Goal: Information Seeking & Learning: Learn about a topic

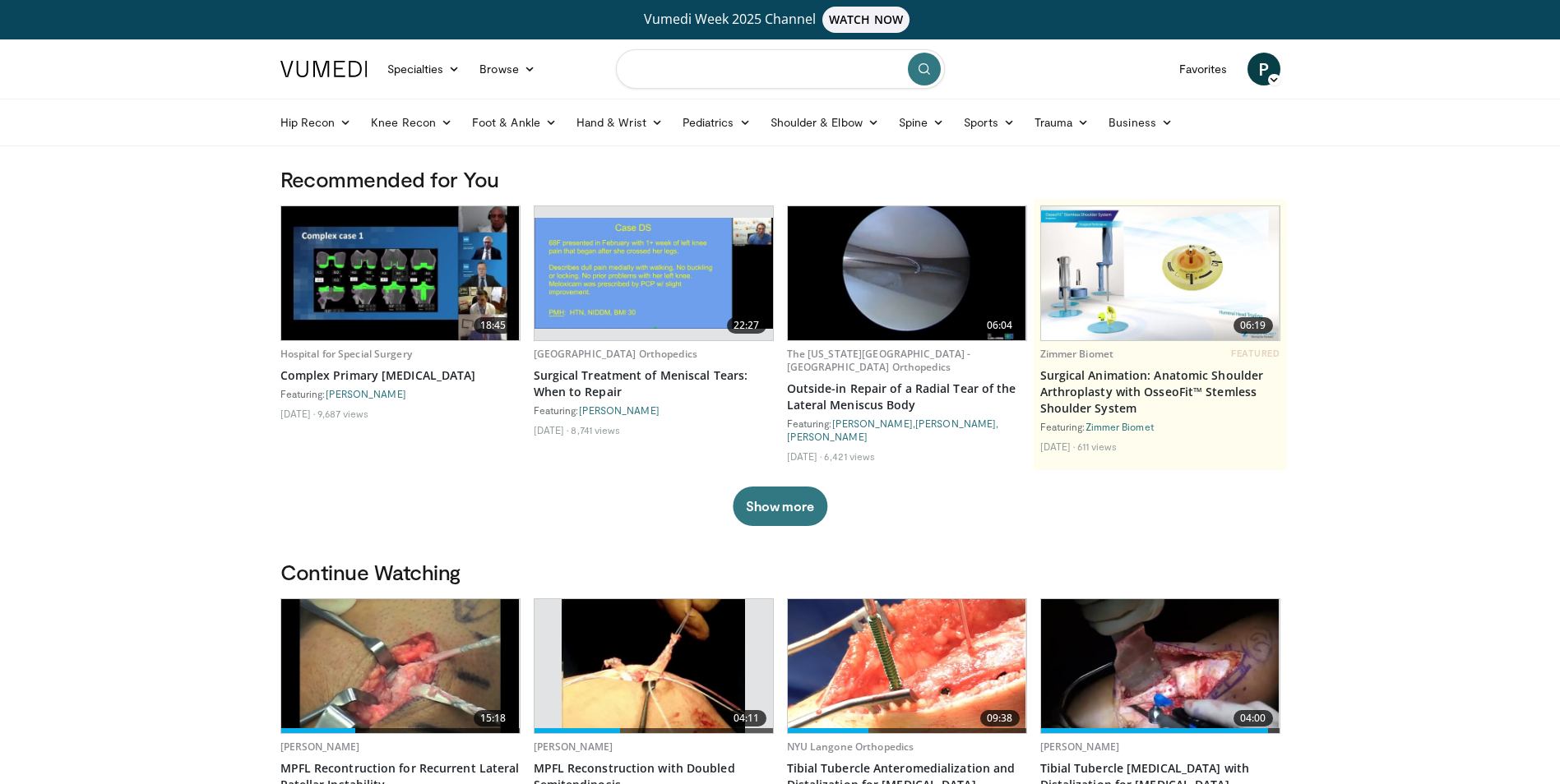
click at [688, 71] on input "Search topics, interventions" at bounding box center [780, 69] width 329 height 40
type input "**********"
click at [765, 502] on button "Show more" at bounding box center [780, 506] width 95 height 40
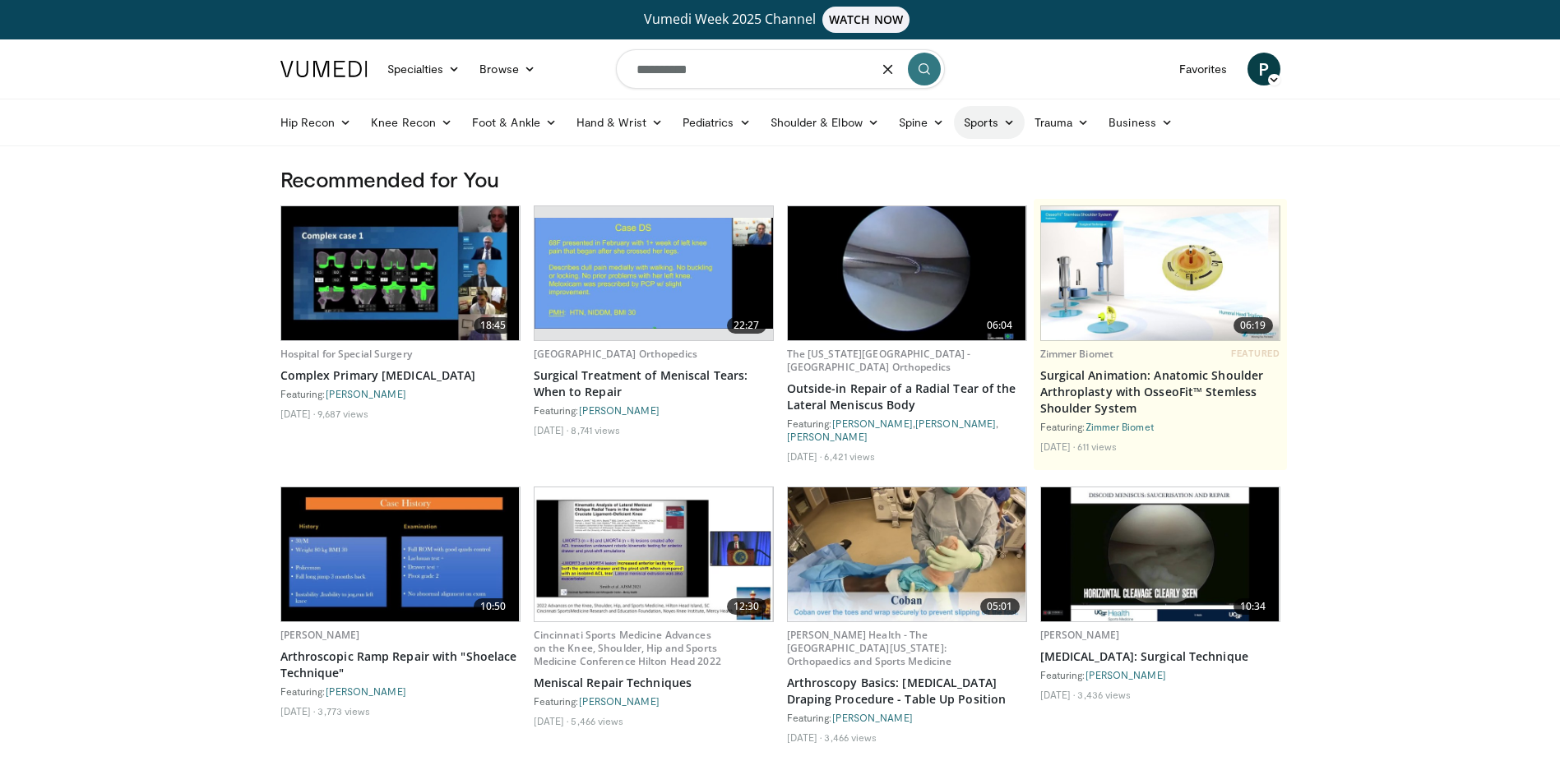
click at [994, 120] on link "Sports" at bounding box center [989, 122] width 71 height 33
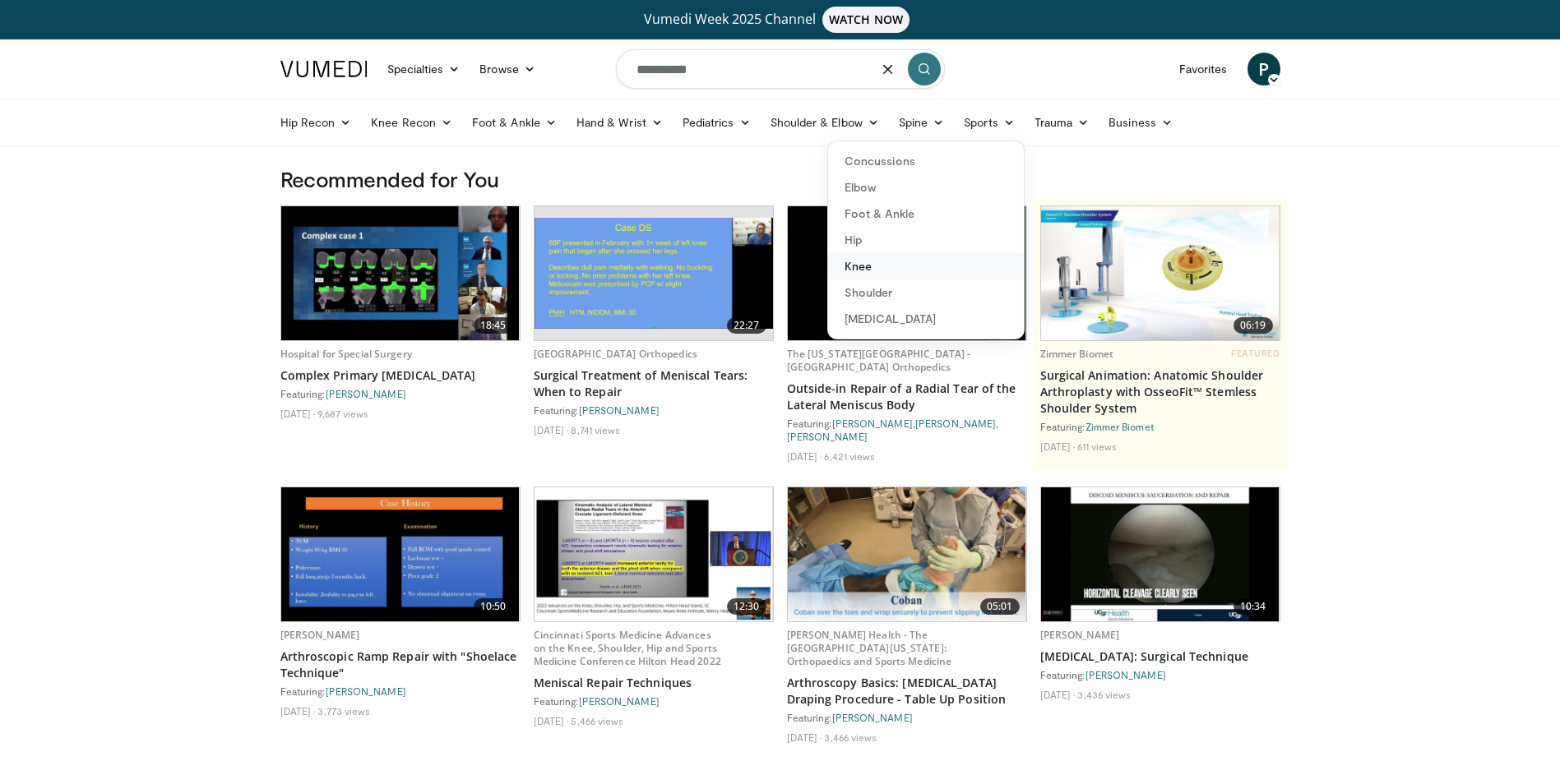
click at [961, 264] on link "Knee" at bounding box center [926, 266] width 196 height 26
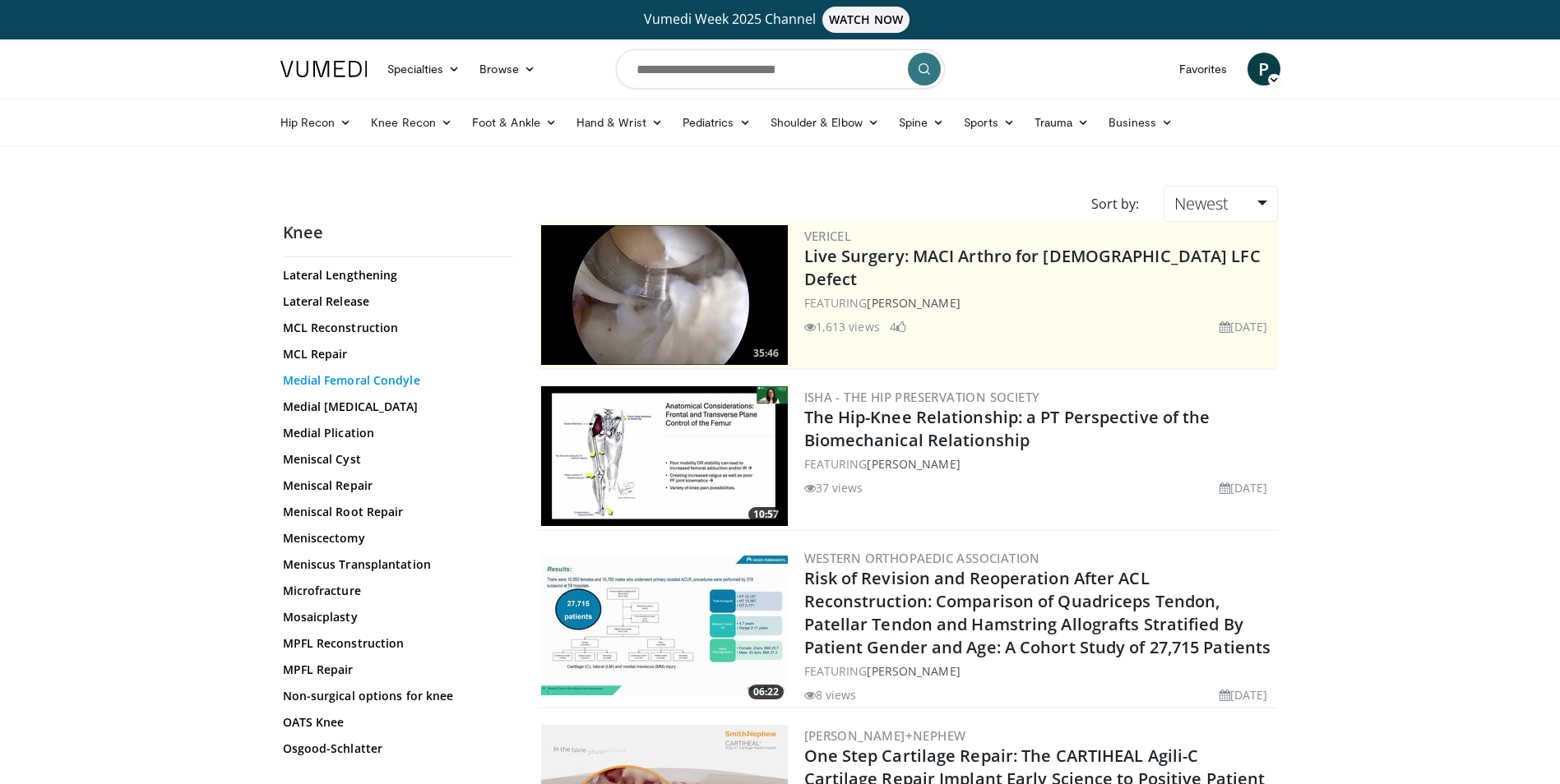
scroll to position [1068, 0]
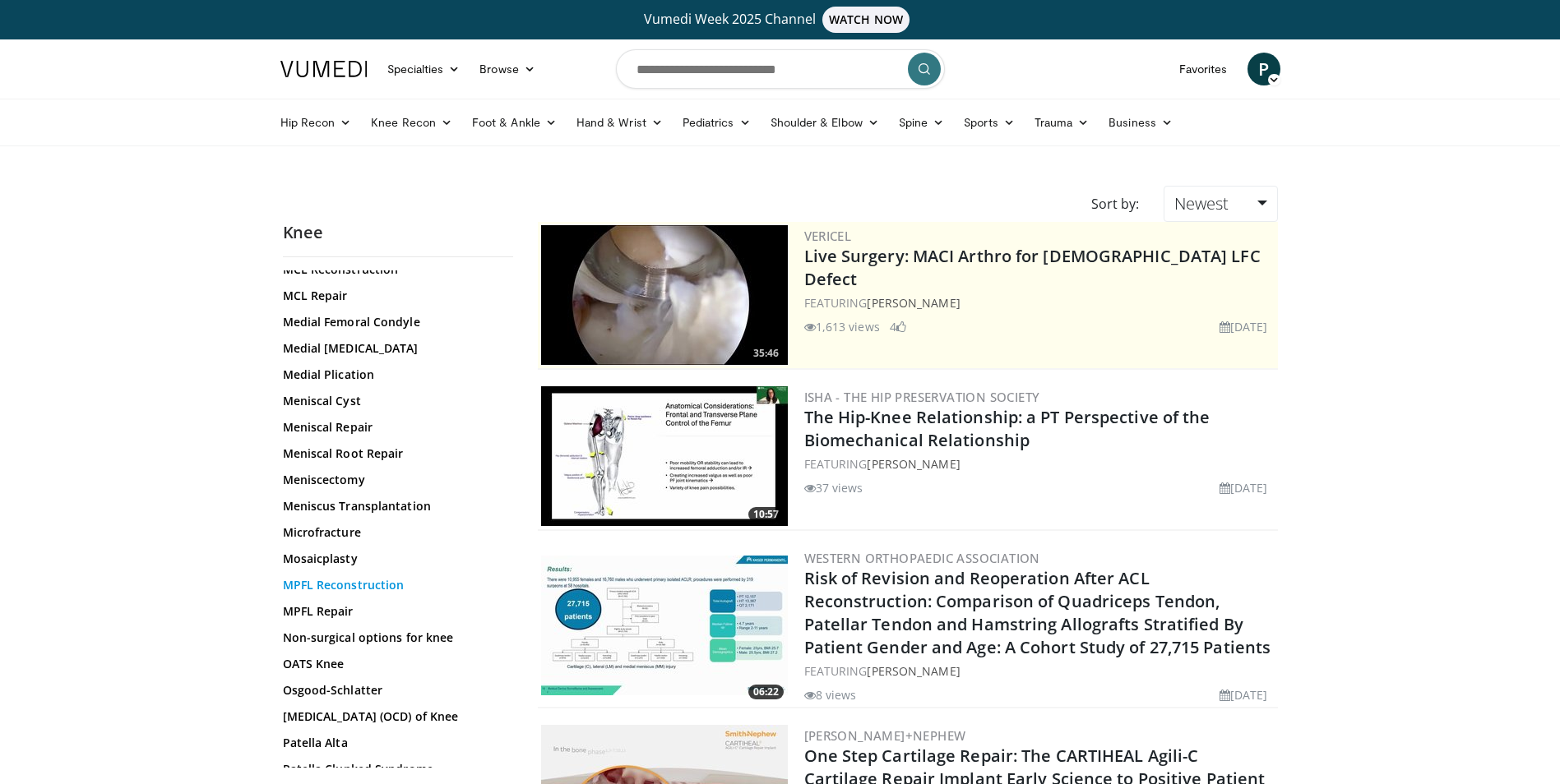
click at [369, 577] on link "MPFL Reconstruction" at bounding box center [394, 584] width 222 height 16
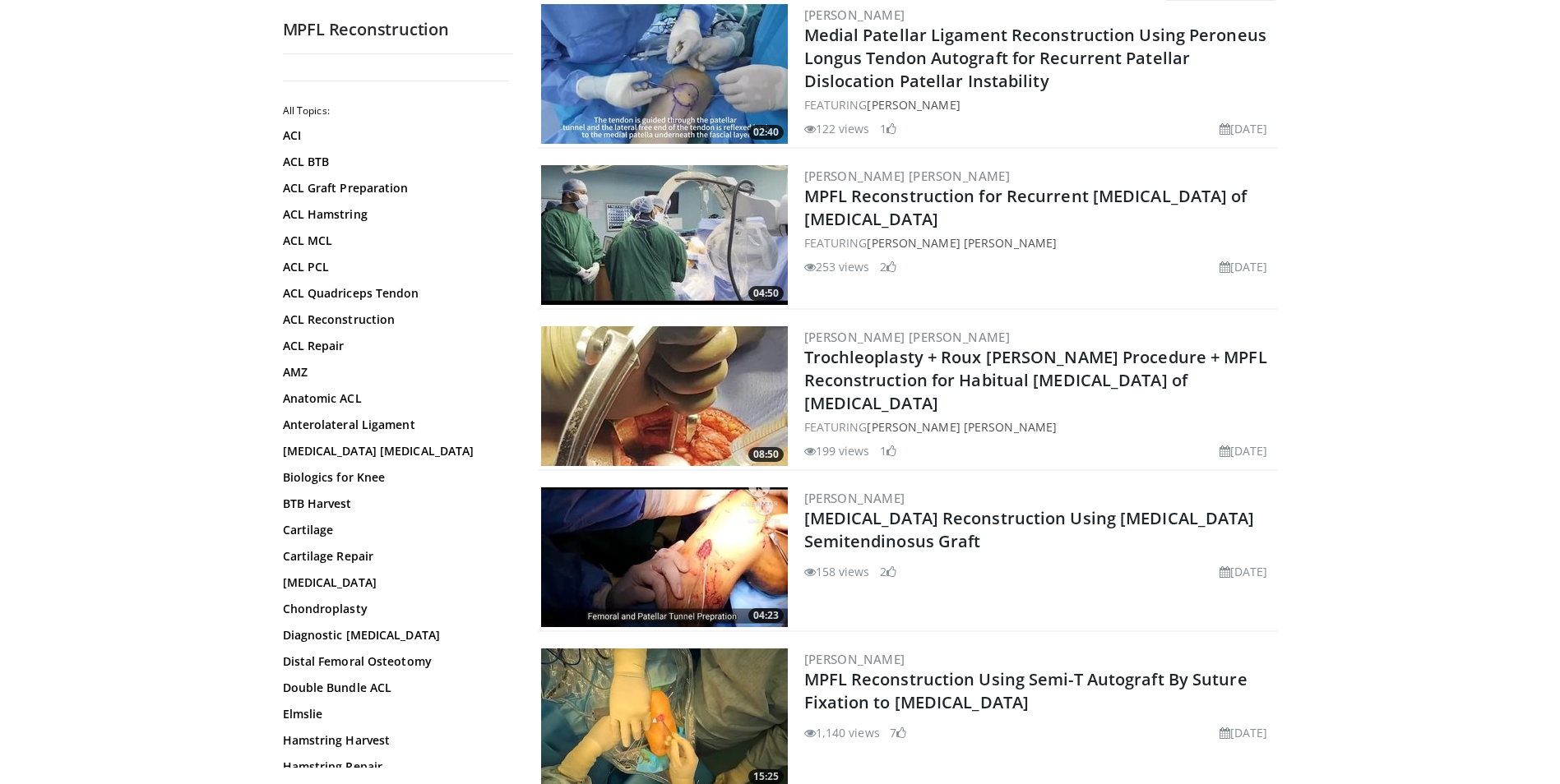
scroll to position [246, 0]
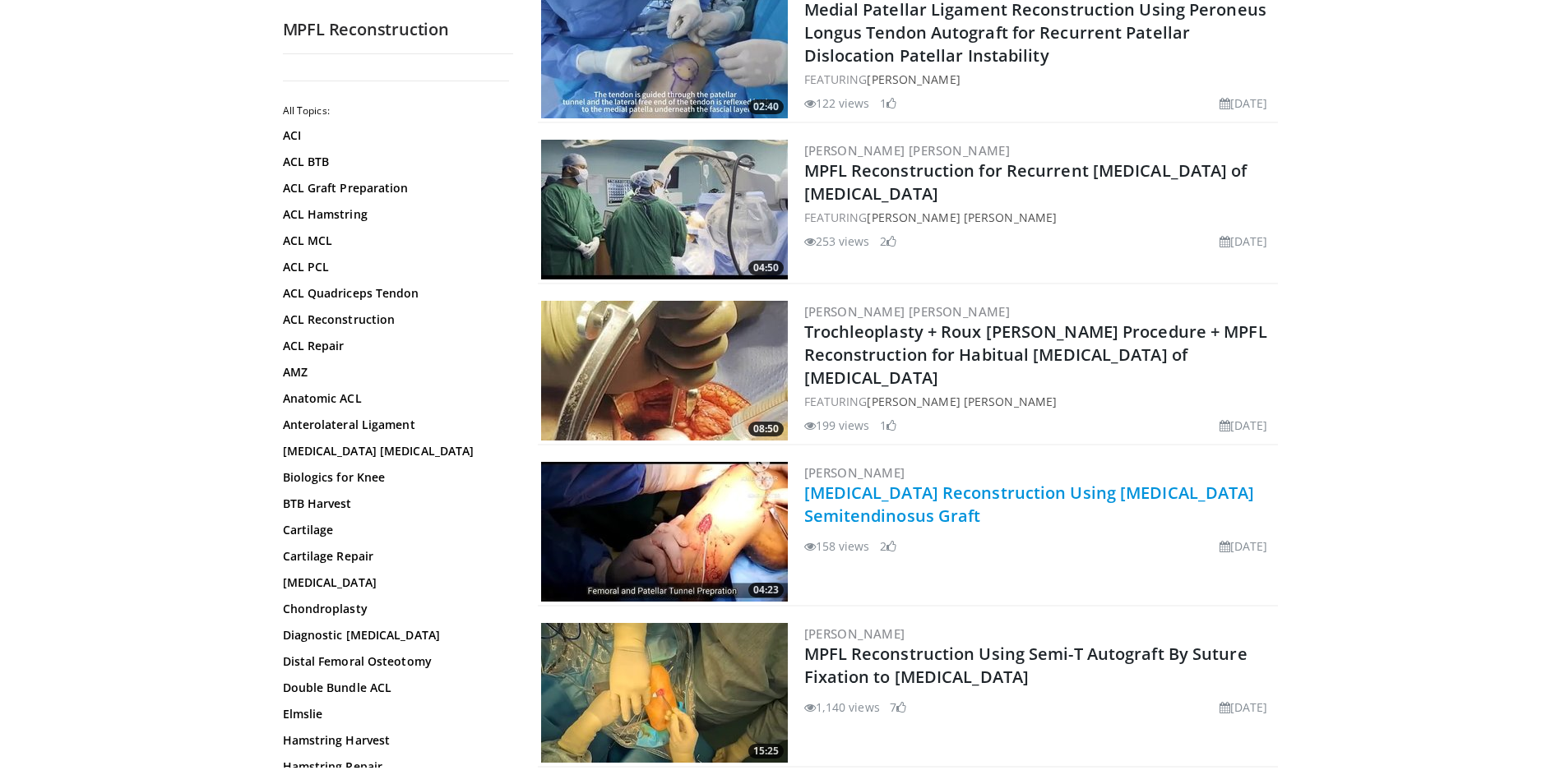
click at [882, 511] on link "Medial Patellofemoral Ligament Reconstruction Using Autologous Semitendinosus G…" at bounding box center [1029, 504] width 451 height 46
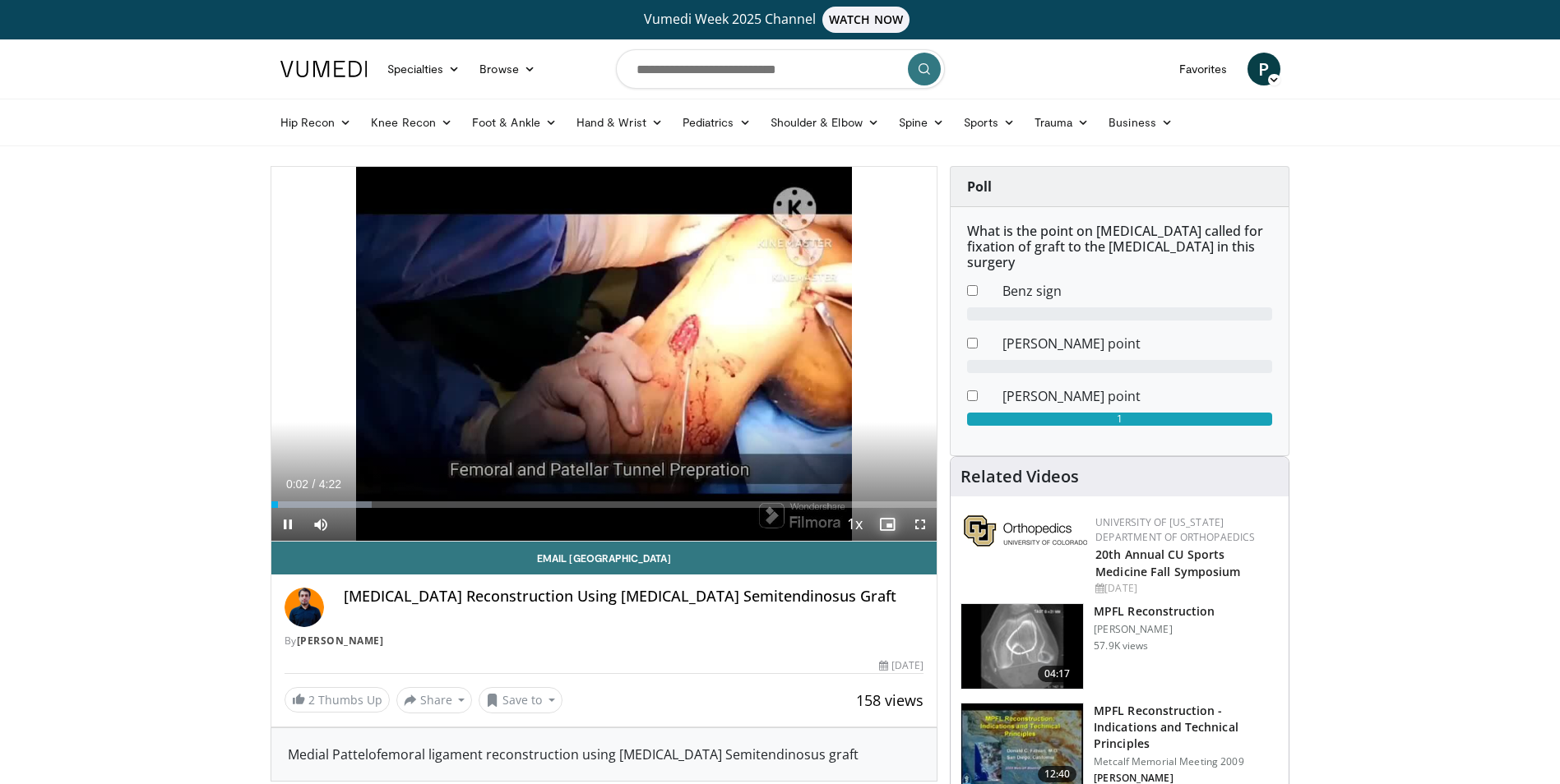
click at [882, 520] on span "Video Player" at bounding box center [887, 524] width 33 height 33
click at [916, 520] on span "Video Player" at bounding box center [920, 524] width 33 height 33
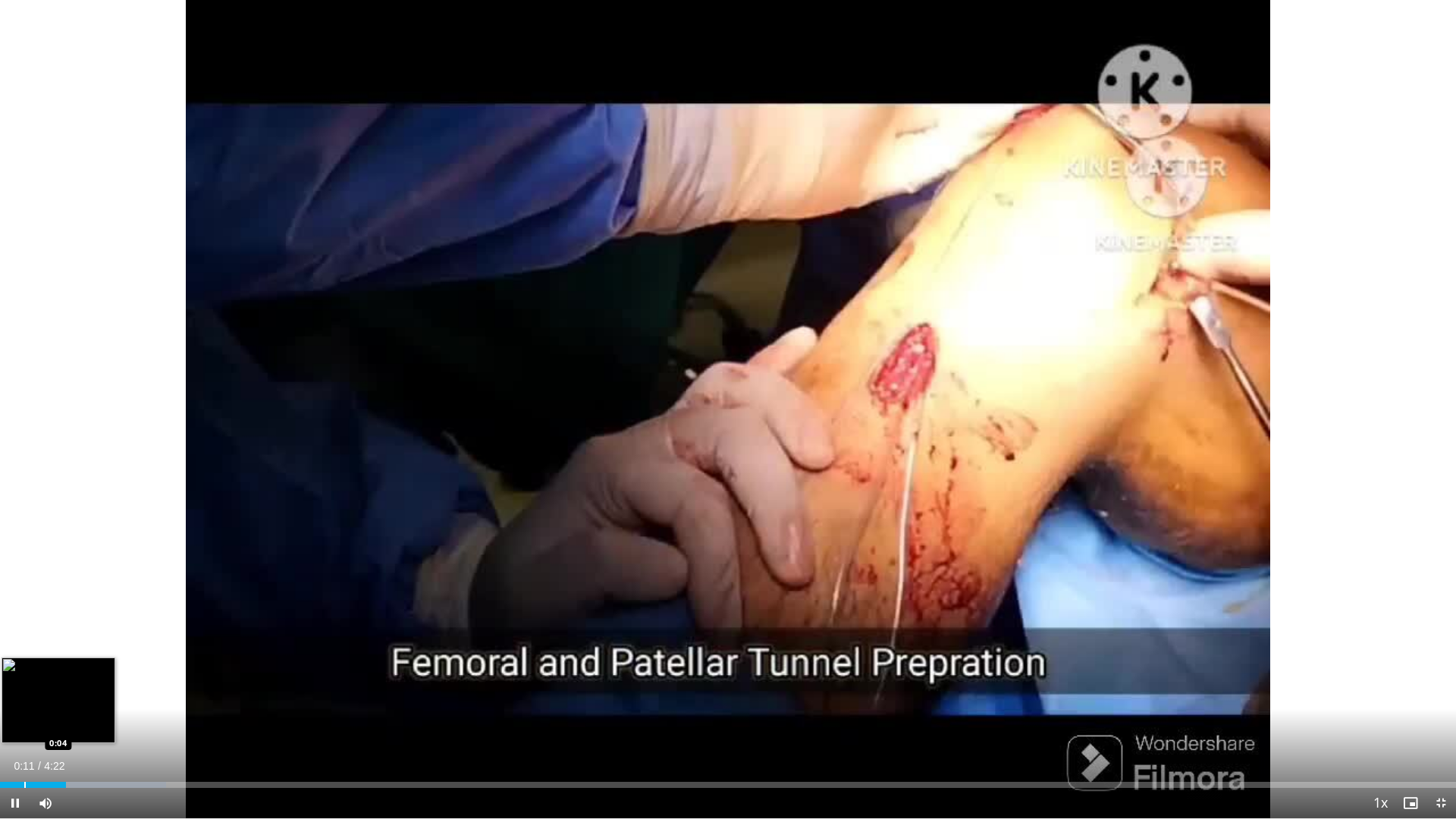
click at [24, 722] on div "Loaded : 11.43% 0:11 0:04" at bounding box center [728, 781] width 1456 height 14
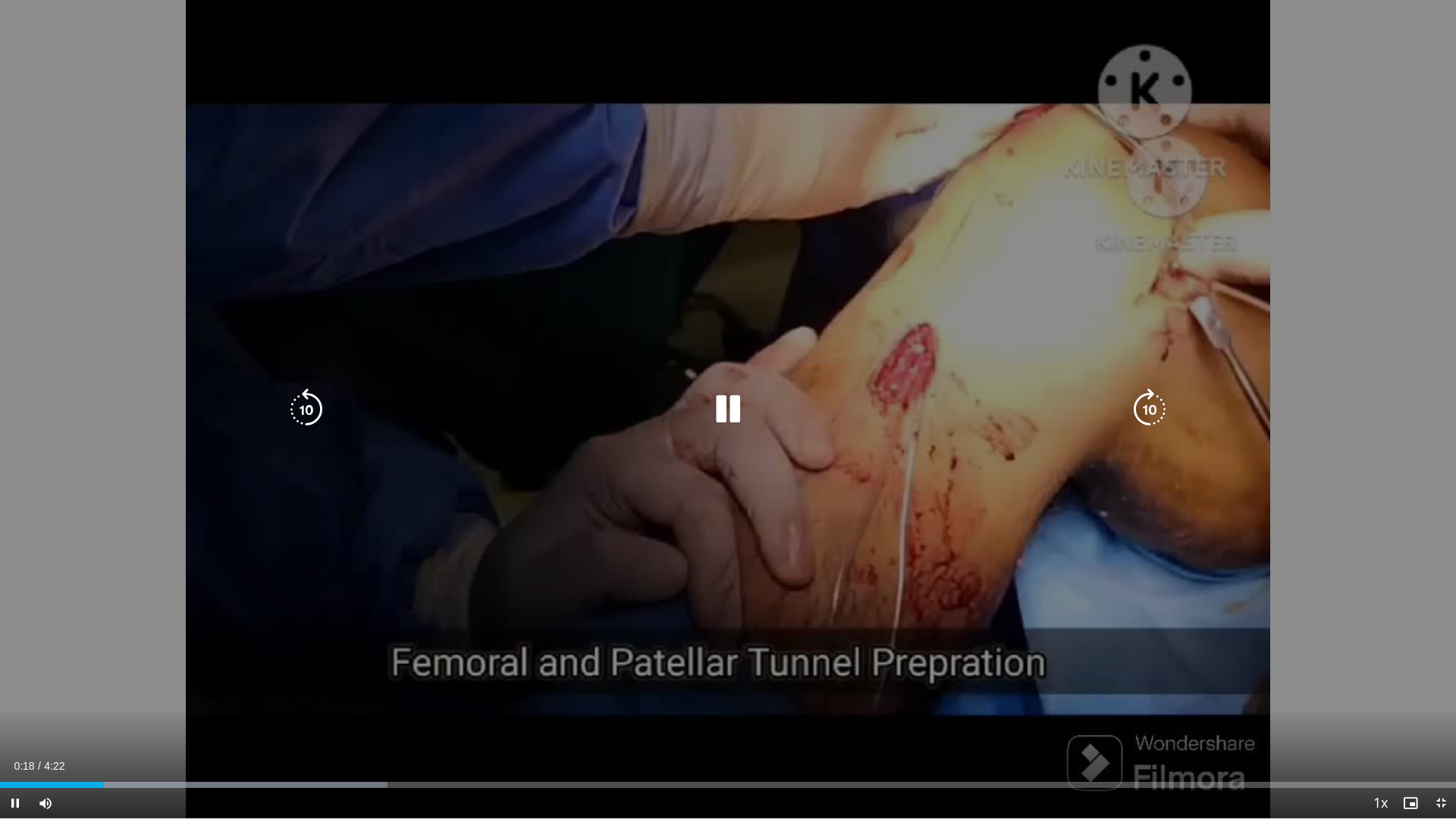
click at [1364, 484] on div "10 seconds Tap to unmute" at bounding box center [728, 409] width 1456 height 818
drag, startPoint x: 1332, startPoint y: 594, endPoint x: 1304, endPoint y: 663, distance: 74.5
click at [1309, 655] on div "10 seconds Tap to unmute" at bounding box center [728, 409] width 1456 height 818
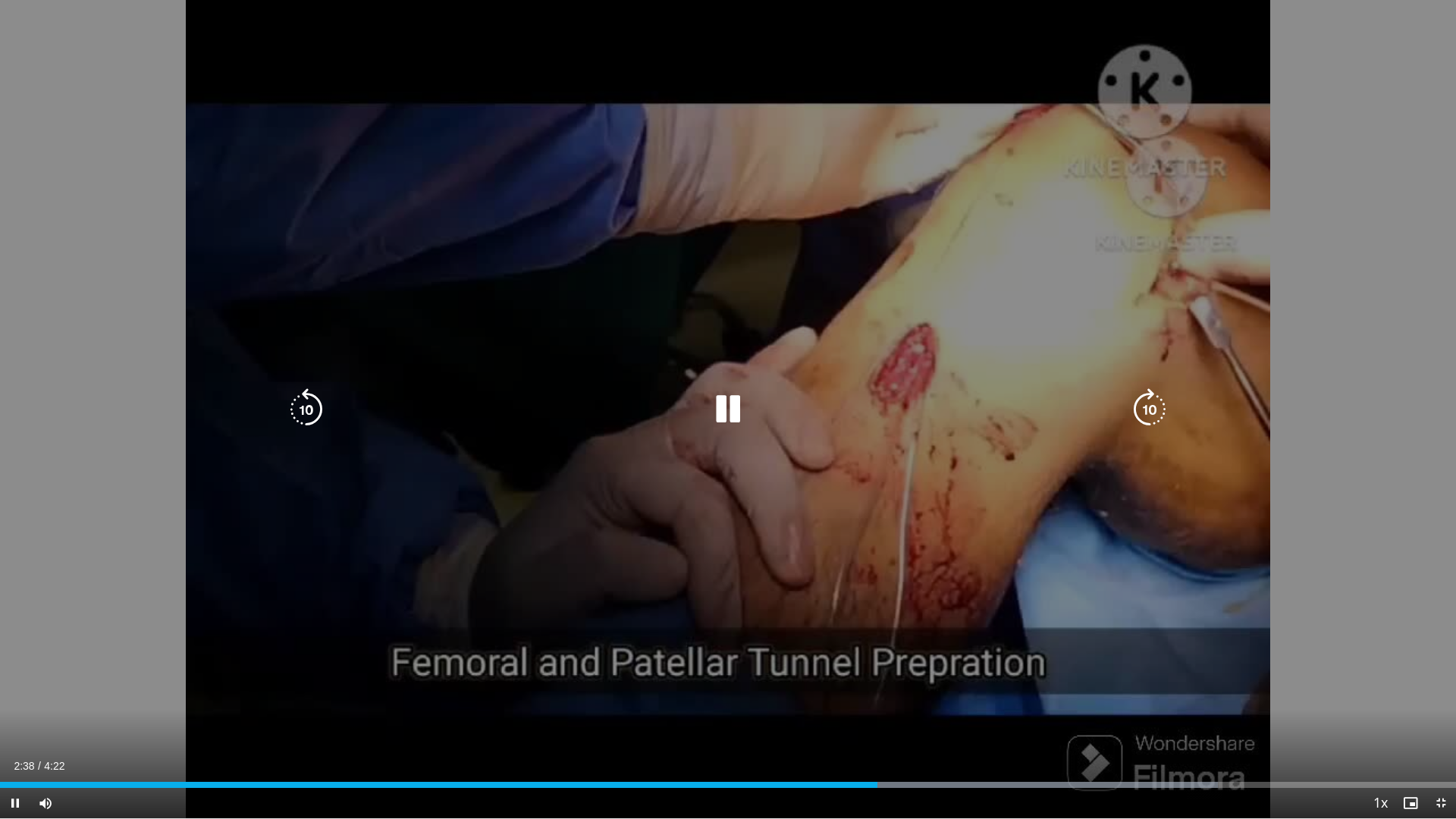
click at [731, 411] on icon "Video Player" at bounding box center [727, 409] width 42 height 42
click at [717, 410] on icon "Video Player" at bounding box center [727, 409] width 42 height 42
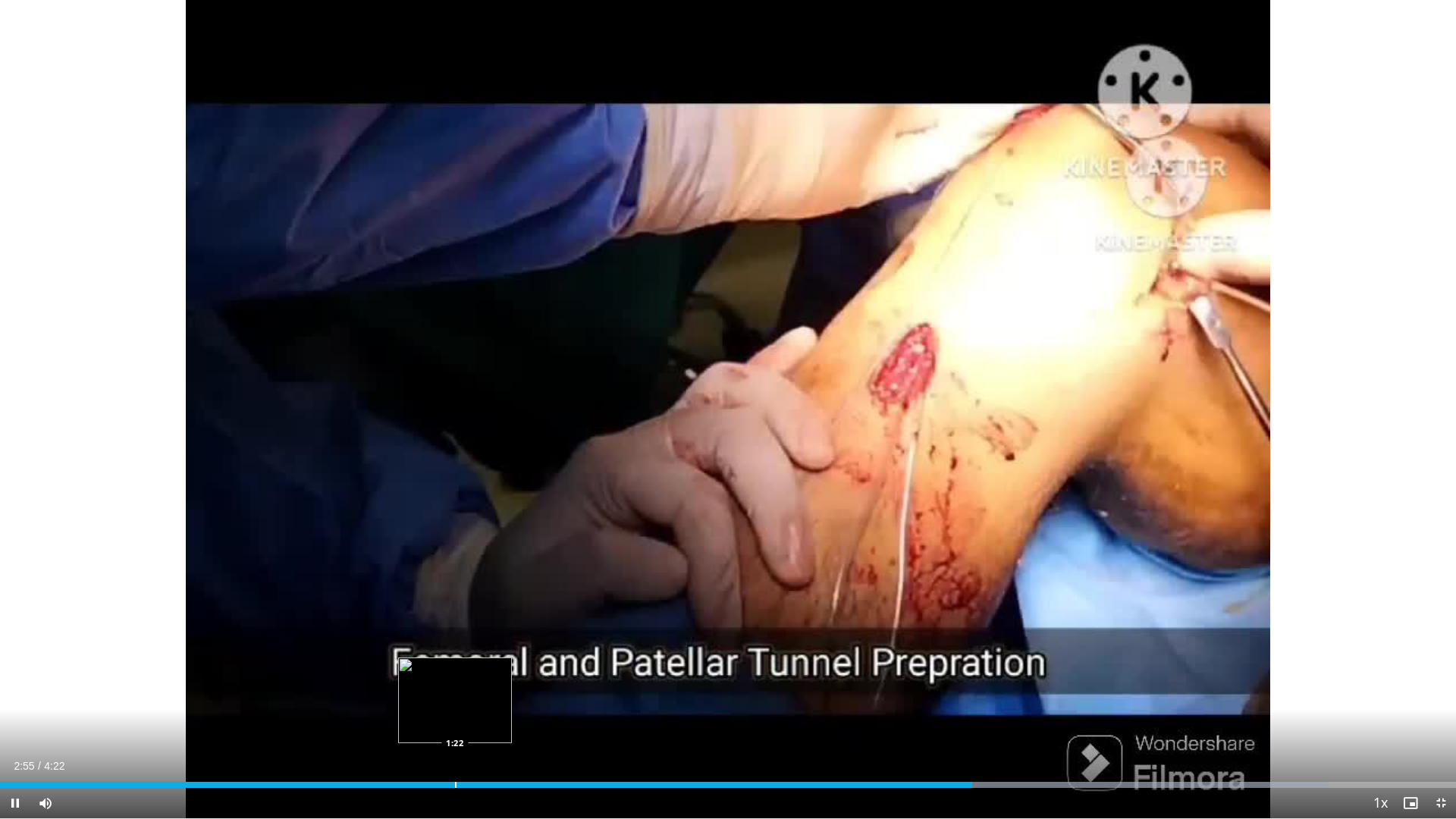
click at [455, 722] on div "Progress Bar" at bounding box center [456, 784] width 2 height 6
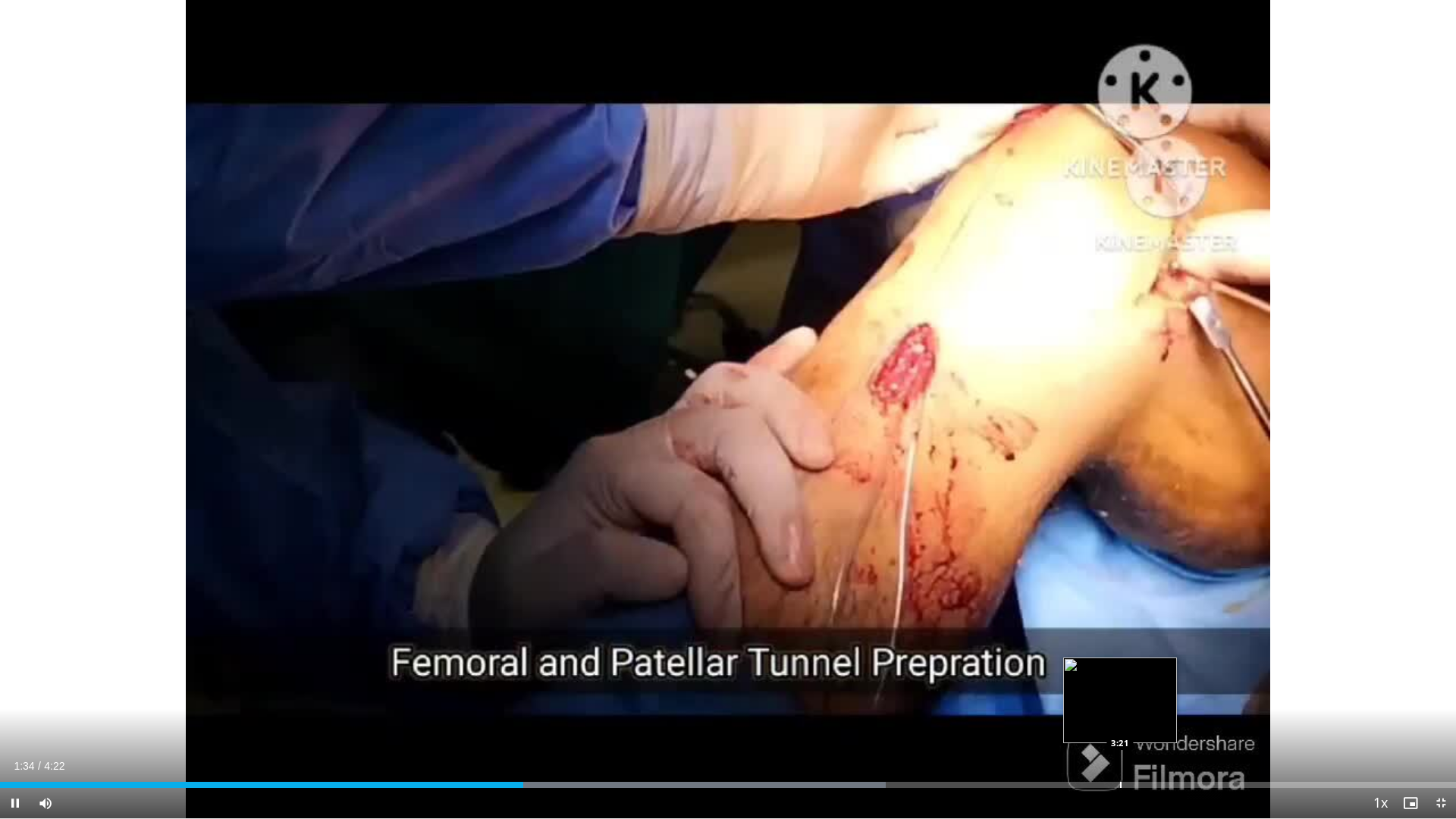
click at [1120, 722] on div "Loaded : 60.83% 1:34 3:21" at bounding box center [728, 781] width 1456 height 14
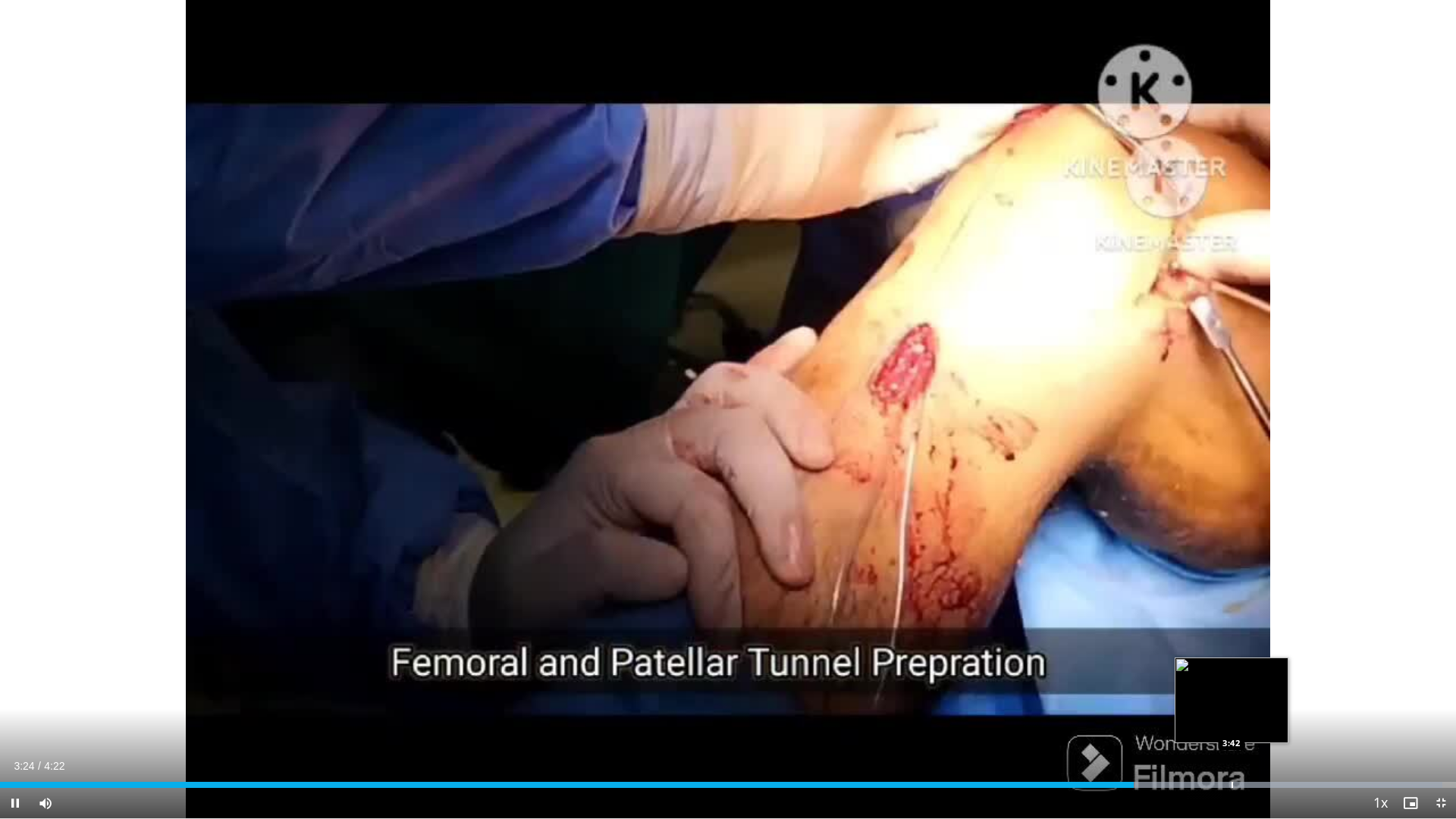
click at [1232, 722] on div "Progress Bar" at bounding box center [1232, 784] width 2 height 6
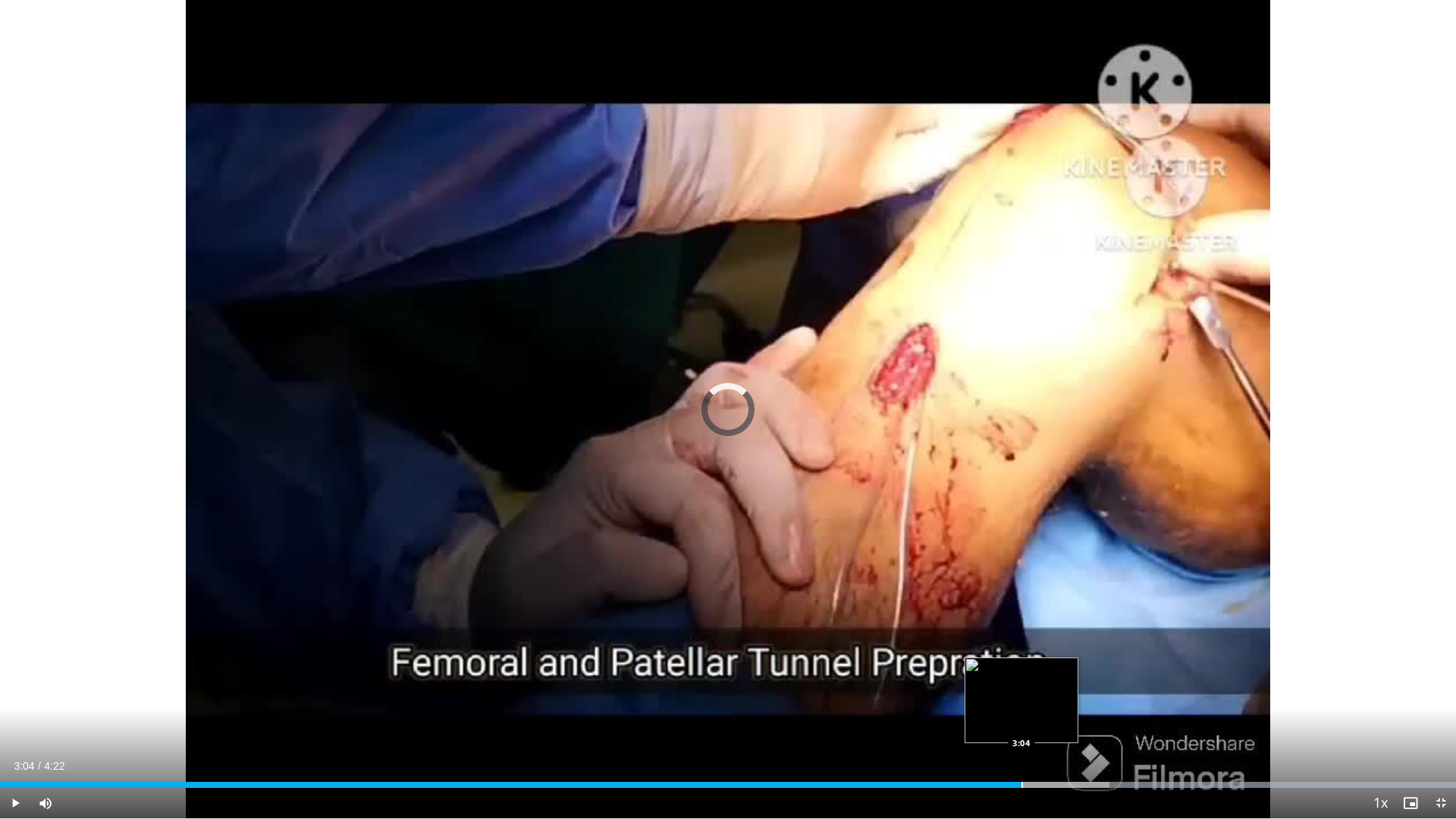
click at [1021, 722] on div "Progress Bar" at bounding box center [1022, 784] width 2 height 6
click at [886, 722] on div "Current Time 3:04 / Duration 4:22 Pause Skip Backward Skip Forward Mute 0% Load…" at bounding box center [728, 803] width 1456 height 30
click at [834, 722] on div "Current Time 3:05 / Duration 4:22 Pause Skip Backward Skip Forward Mute 0% Load…" at bounding box center [728, 803] width 1456 height 30
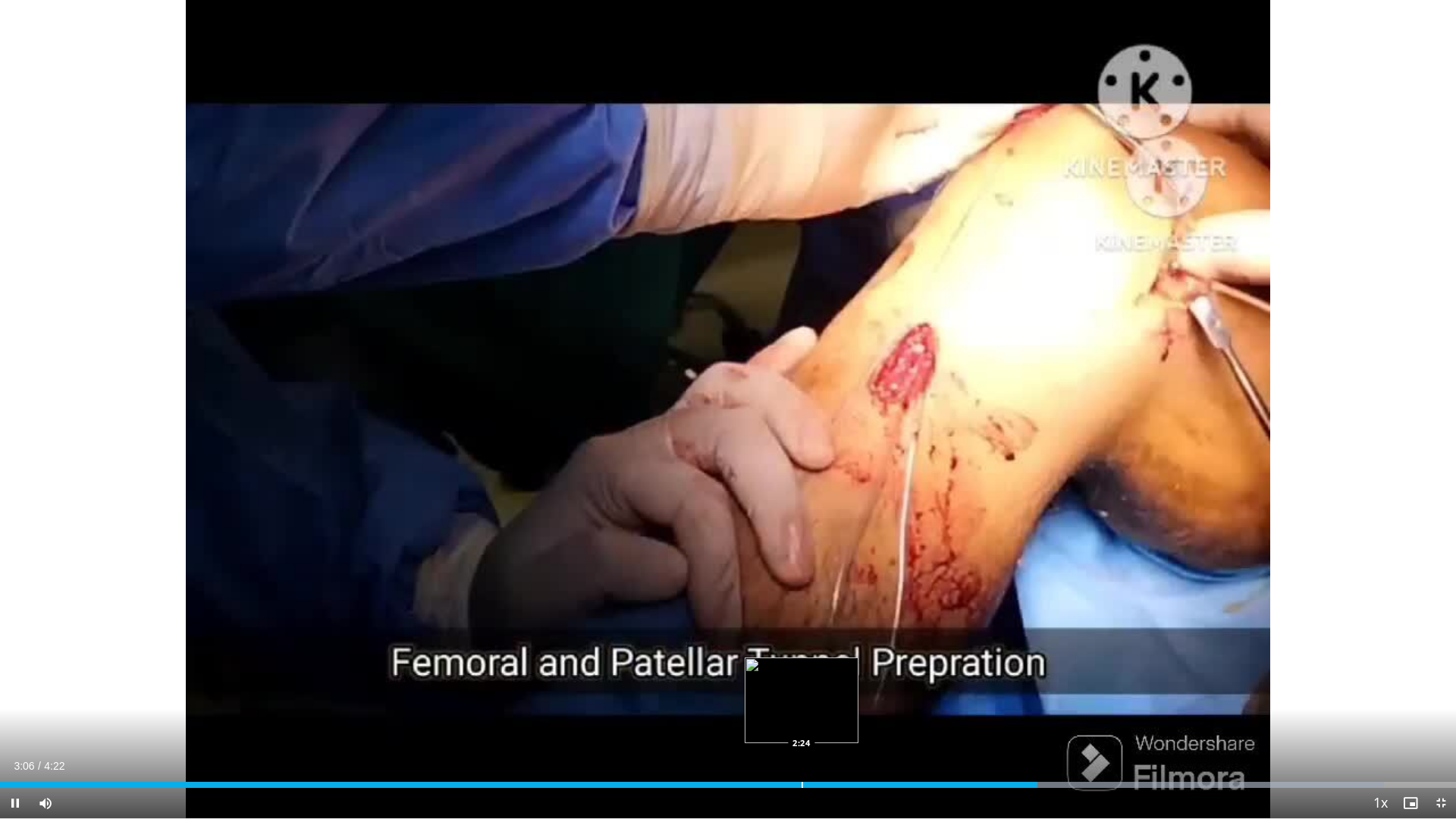
click at [802, 722] on div "Loaded : 95.05% 3:07 2:24" at bounding box center [728, 781] width 1456 height 14
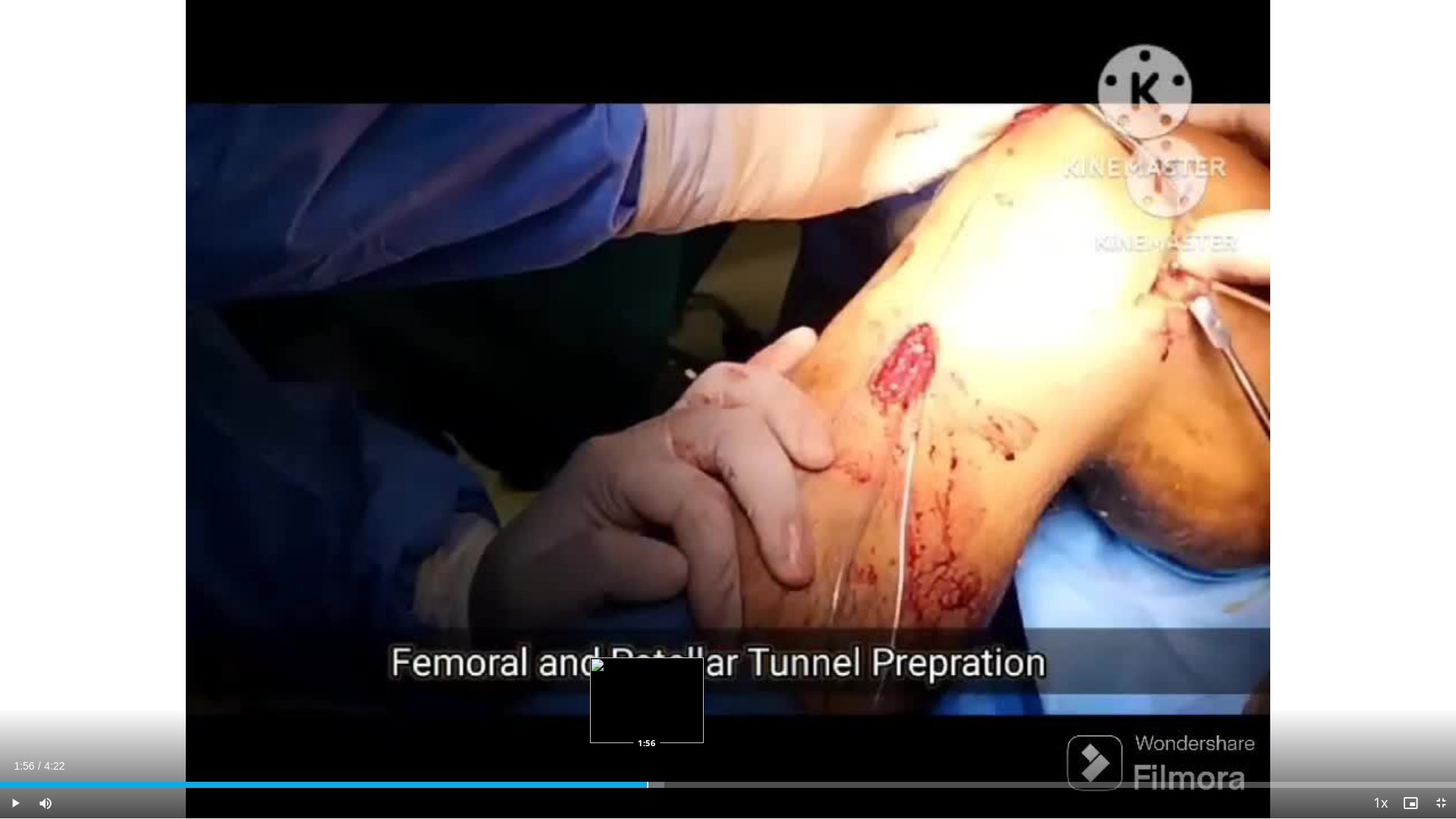
click at [647, 722] on div "Loaded : 45.61% 2:30 1:56" at bounding box center [728, 781] width 1456 height 14
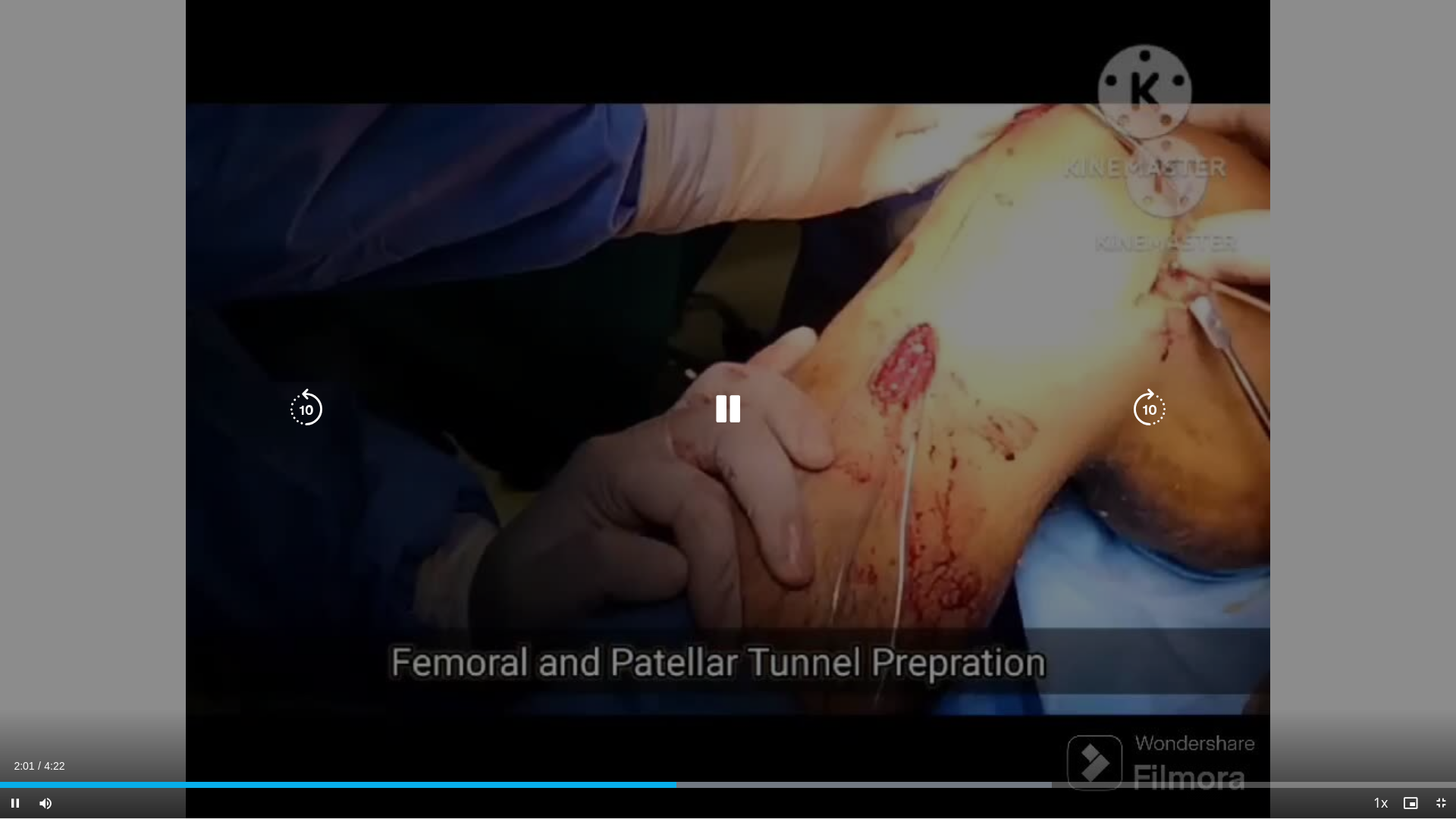
click at [1435, 411] on div "10 seconds Tap to unmute" at bounding box center [728, 409] width 1456 height 818
drag, startPoint x: 1435, startPoint y: 411, endPoint x: 1424, endPoint y: 345, distance: 66.9
click at [1424, 345] on div "10 seconds Tap to unmute" at bounding box center [728, 409] width 1456 height 818
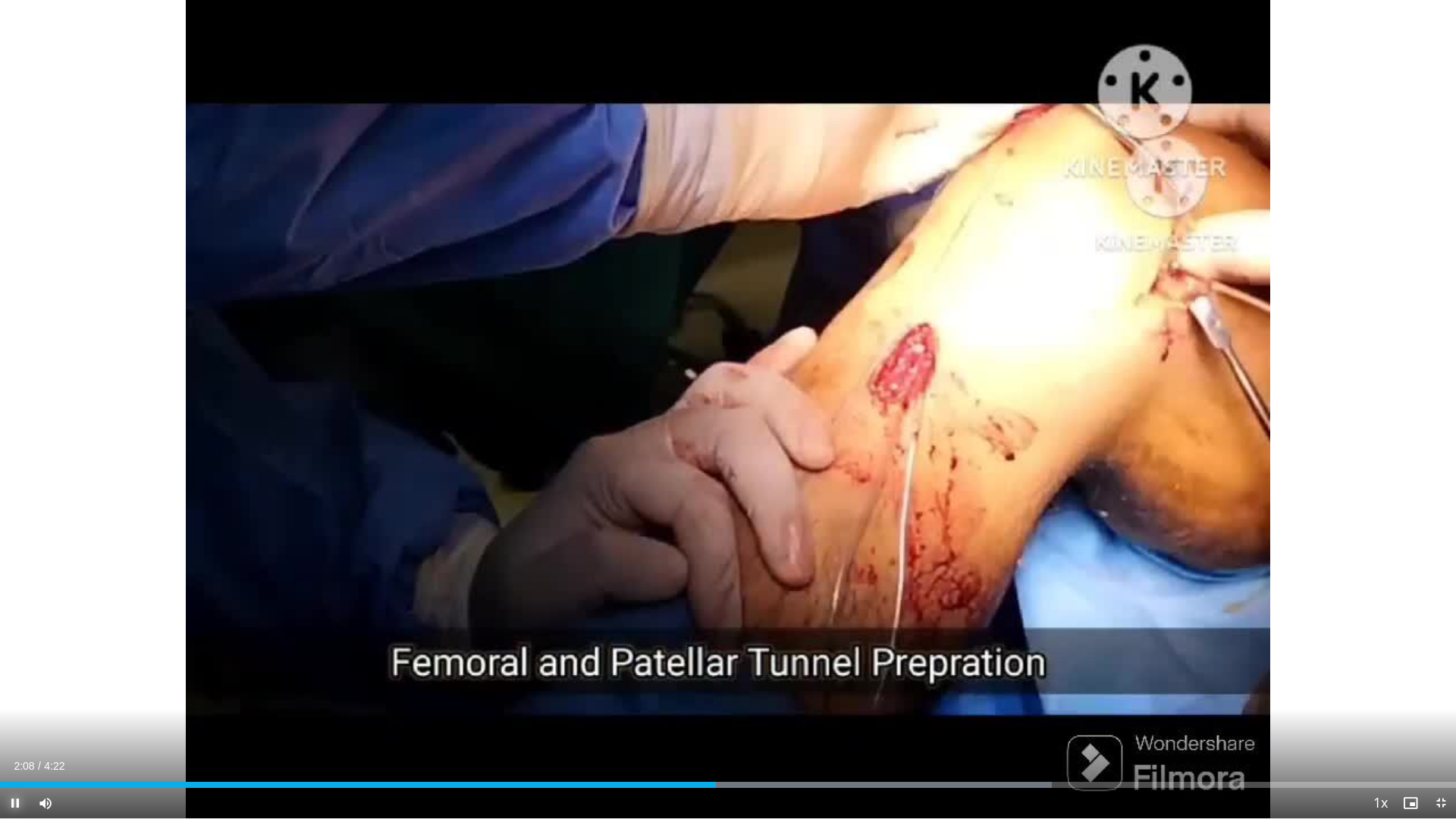
click at [16, 722] on span "Video Player" at bounding box center [15, 803] width 30 height 30
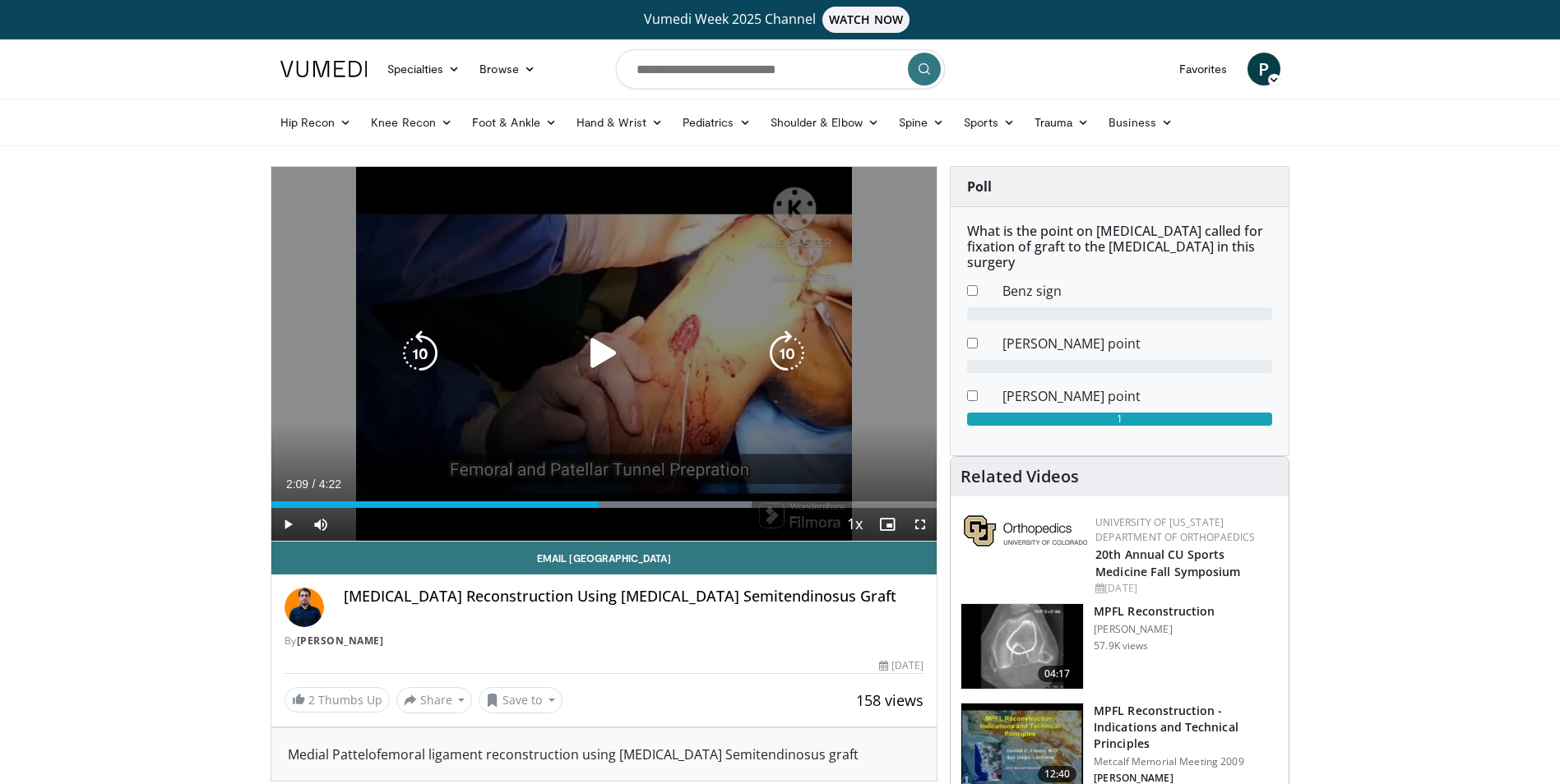
click at [608, 348] on icon "Video Player" at bounding box center [603, 353] width 46 height 46
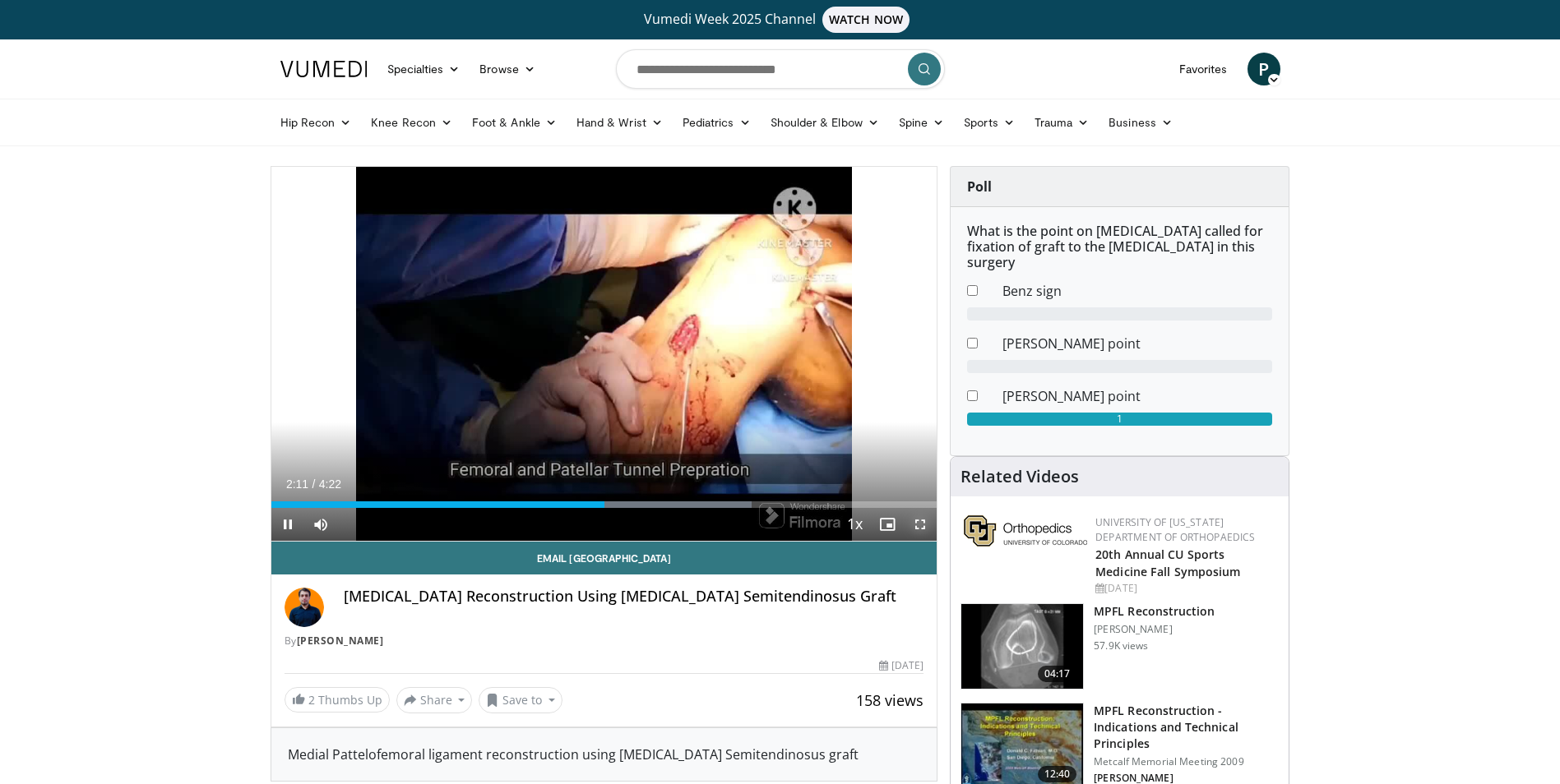
click at [920, 525] on span "Video Player" at bounding box center [920, 524] width 33 height 33
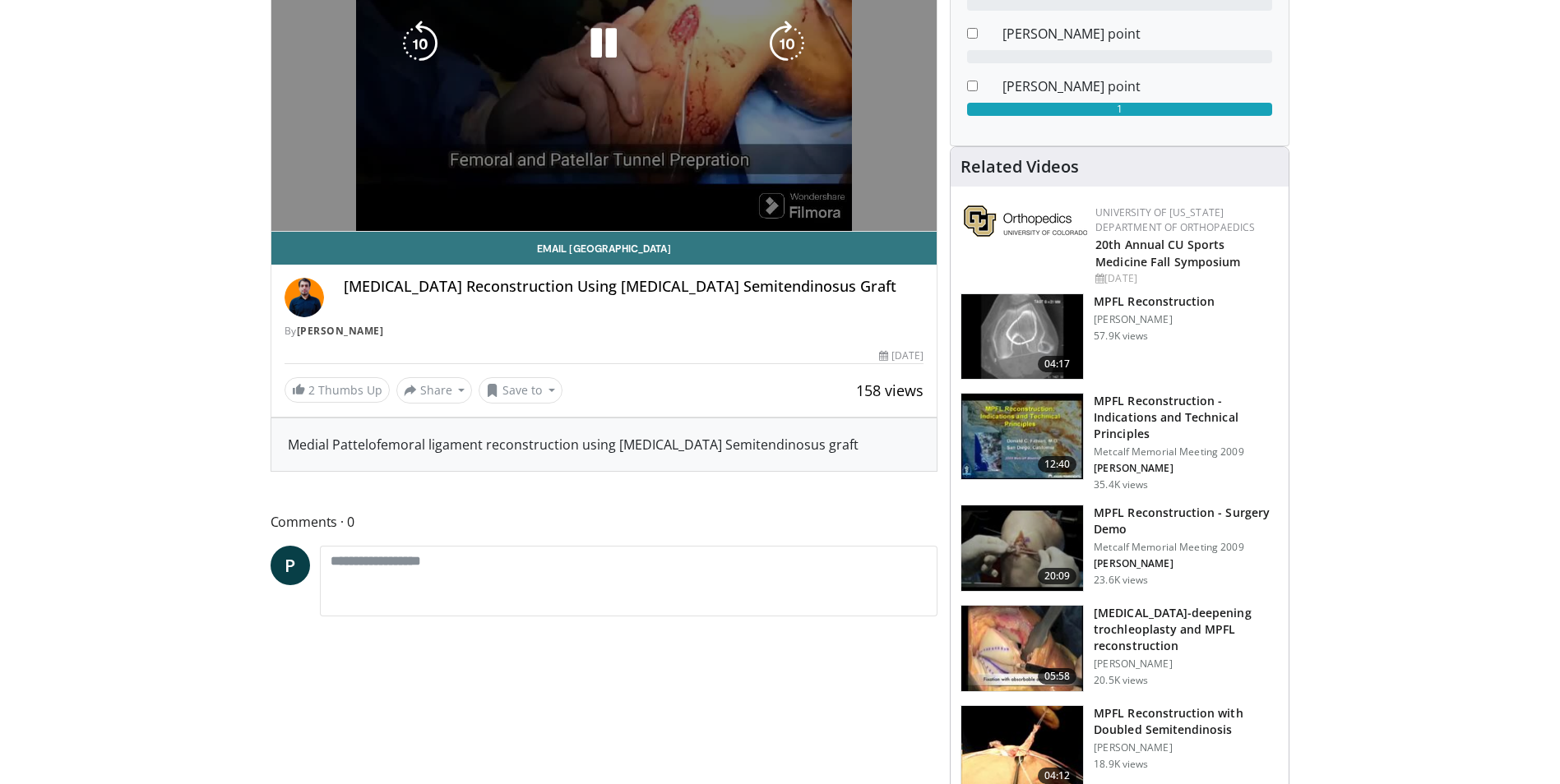
scroll to position [82, 0]
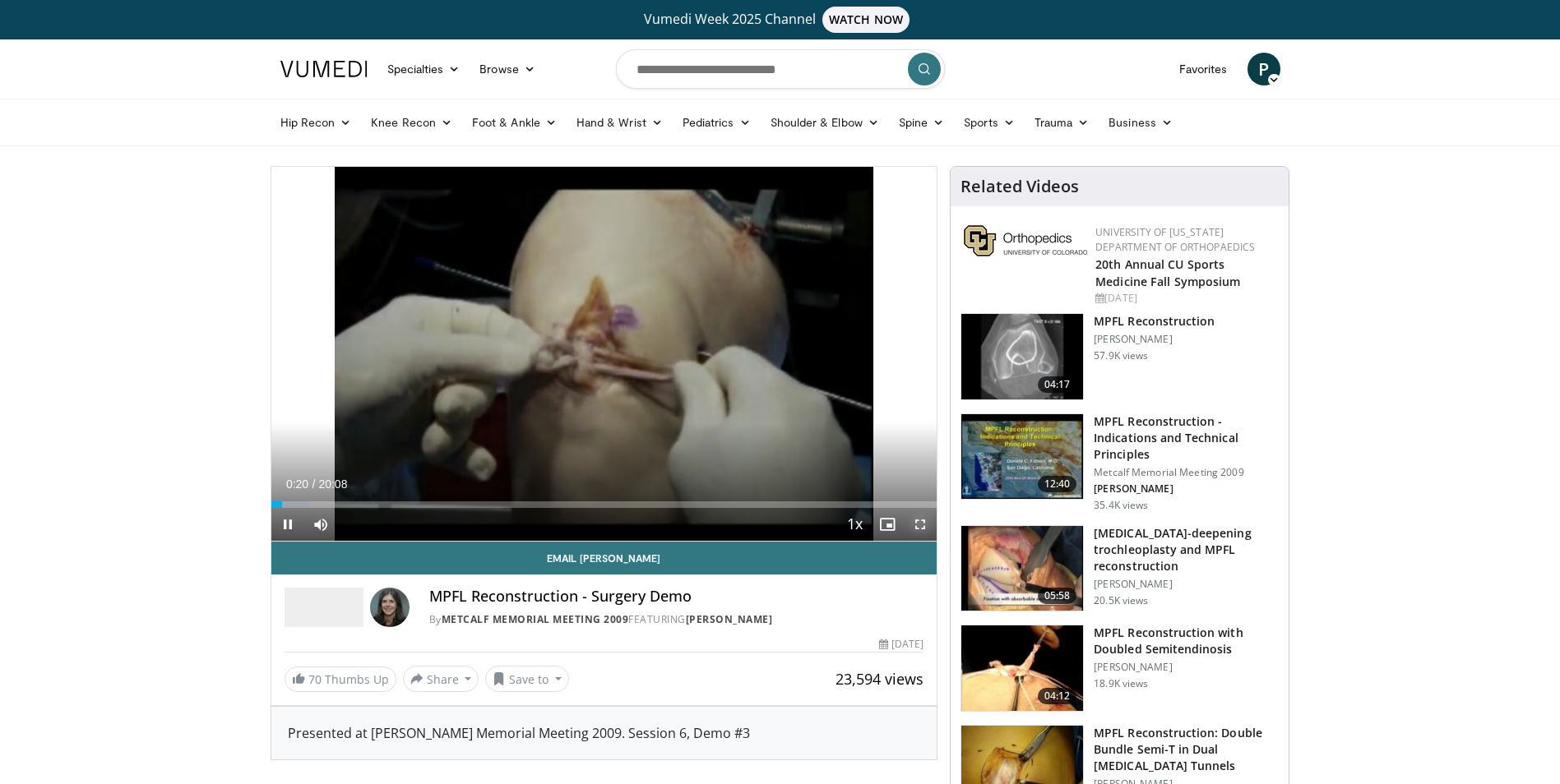
click at [914, 521] on span "Video Player" at bounding box center [920, 524] width 33 height 33
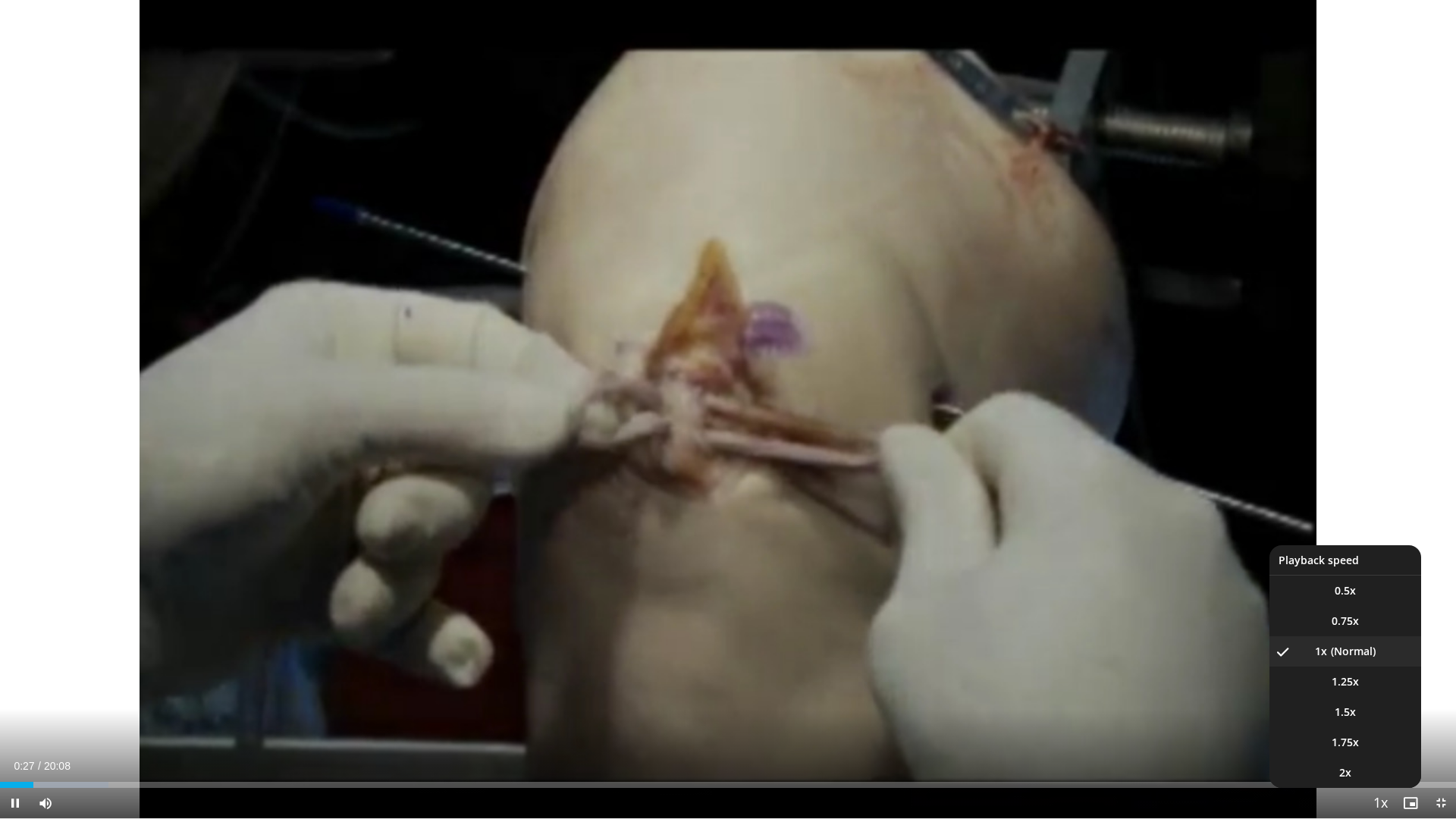
click at [1377, 722] on span "Video Player" at bounding box center [1380, 804] width 21 height 30
click at [1368, 713] on li "1.5x" at bounding box center [1345, 712] width 152 height 30
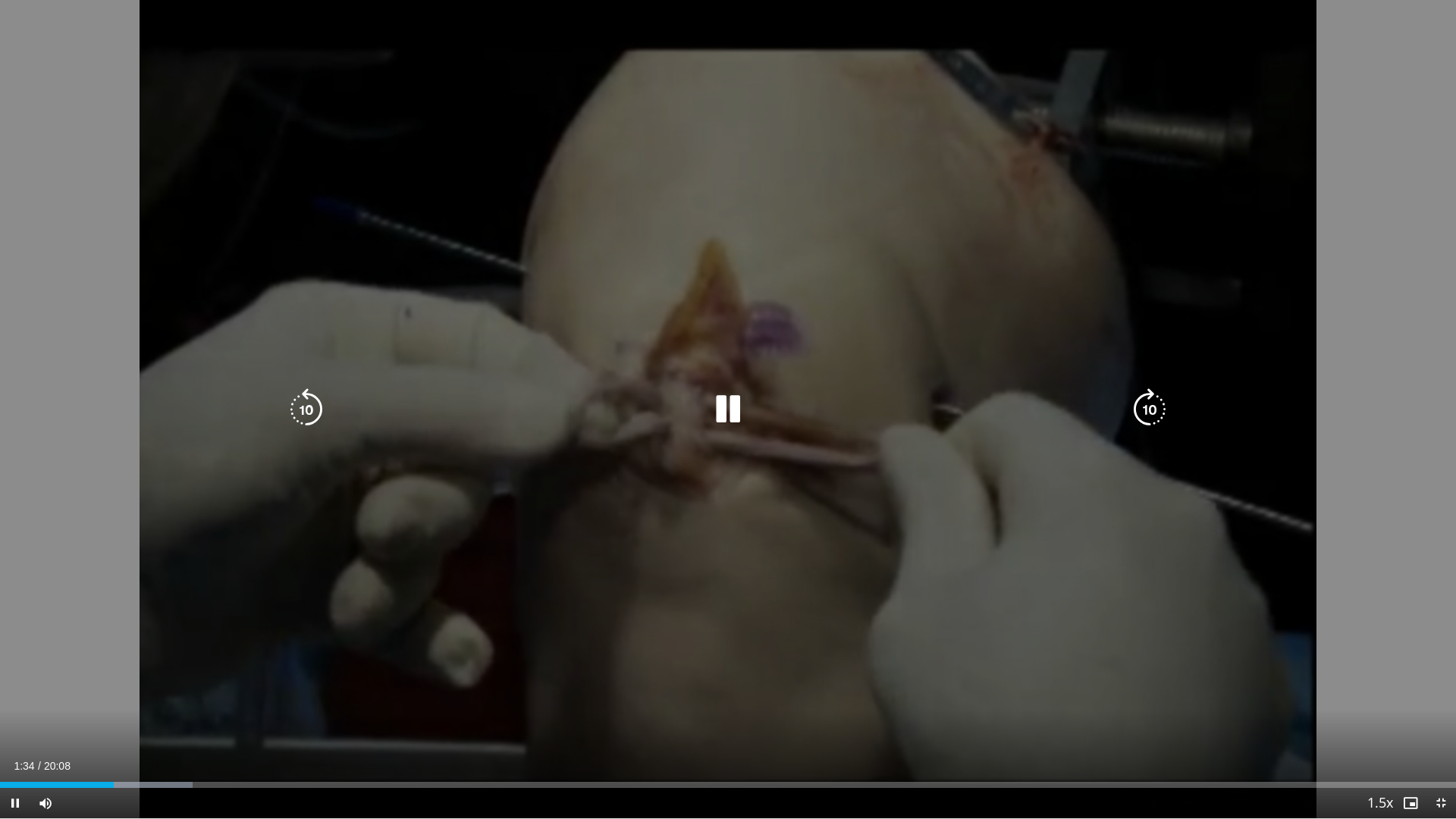
click at [734, 406] on icon "Video Player" at bounding box center [727, 409] width 42 height 42
